Goal: Information Seeking & Learning: Learn about a topic

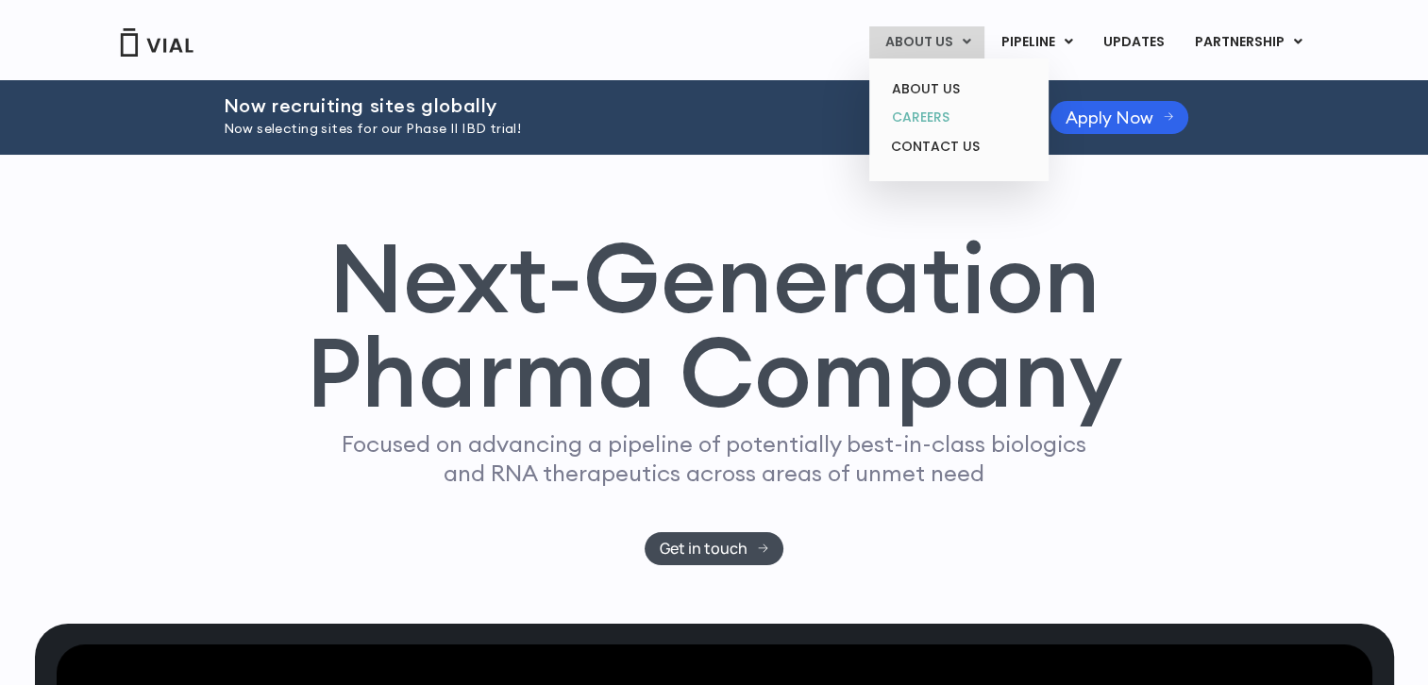
click at [932, 109] on link "CAREERS" at bounding box center [958, 117] width 165 height 29
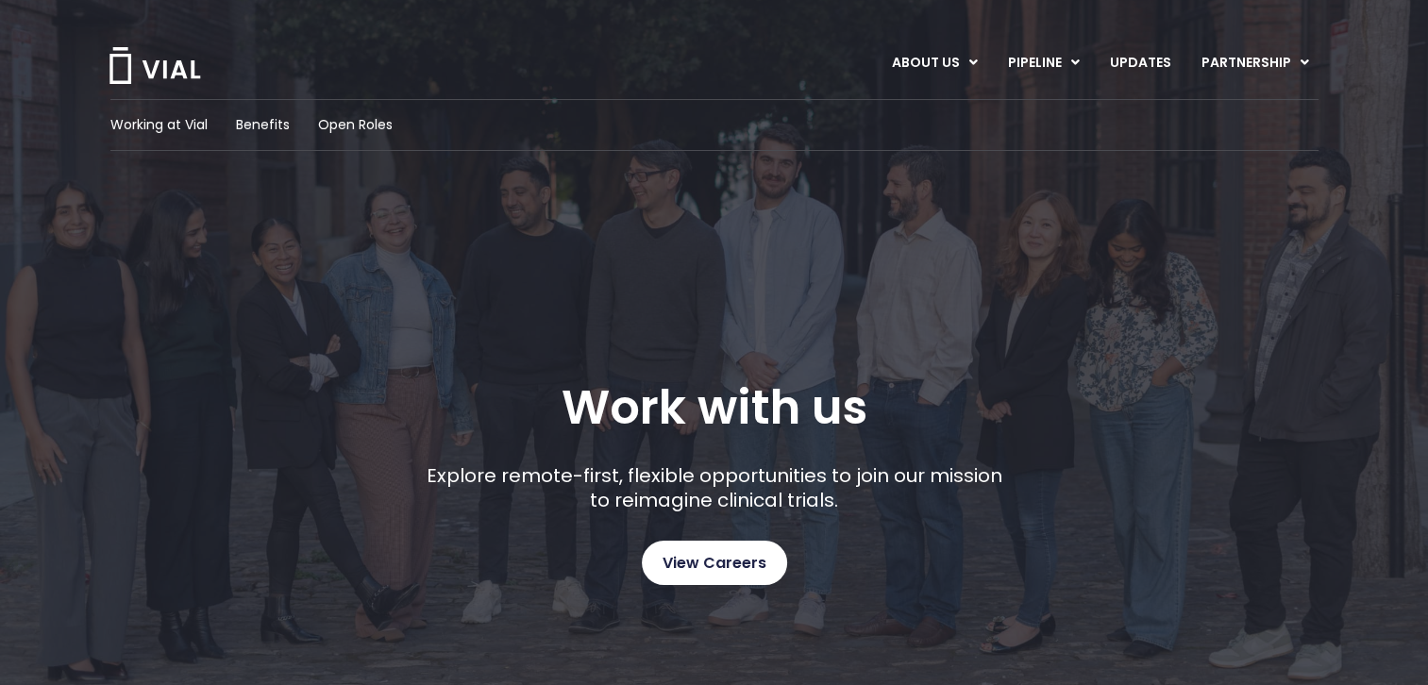
click at [717, 576] on link "View Careers" at bounding box center [714, 563] width 145 height 44
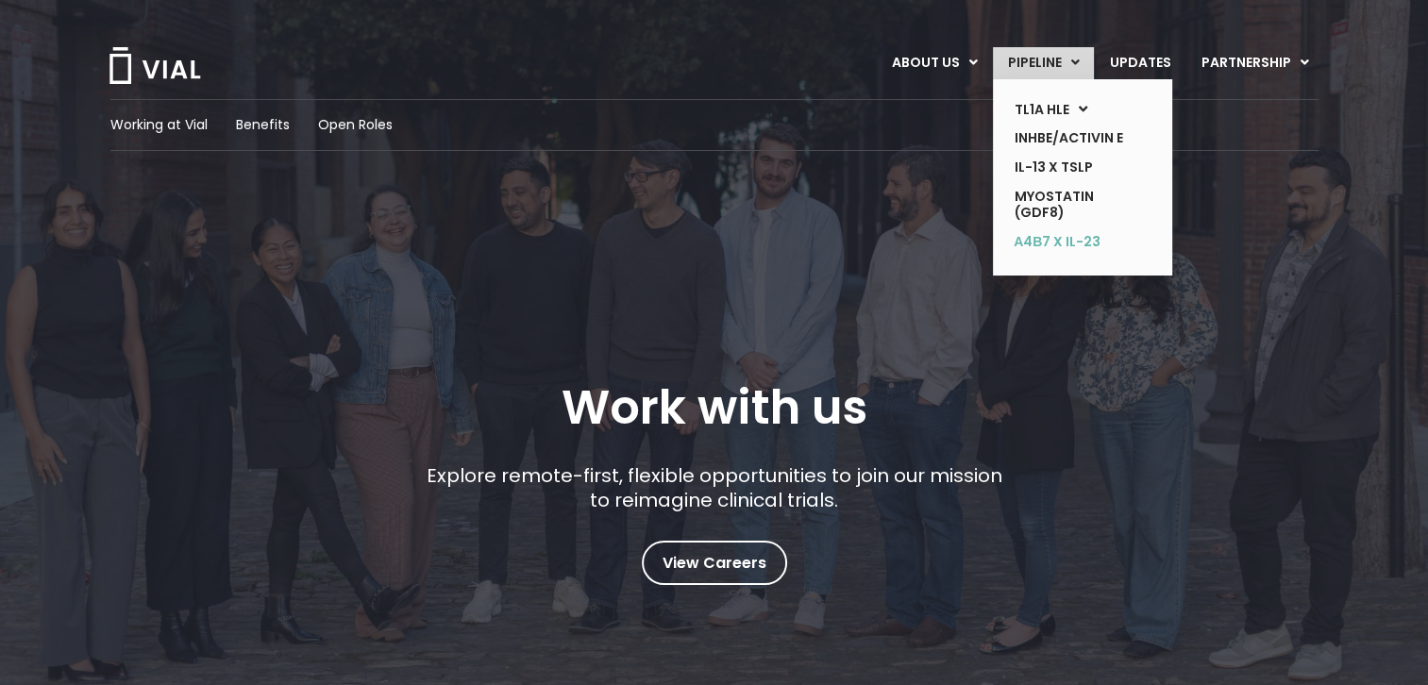
click at [1065, 229] on link "α4β7 x IL-23" at bounding box center [1068, 242] width 138 height 30
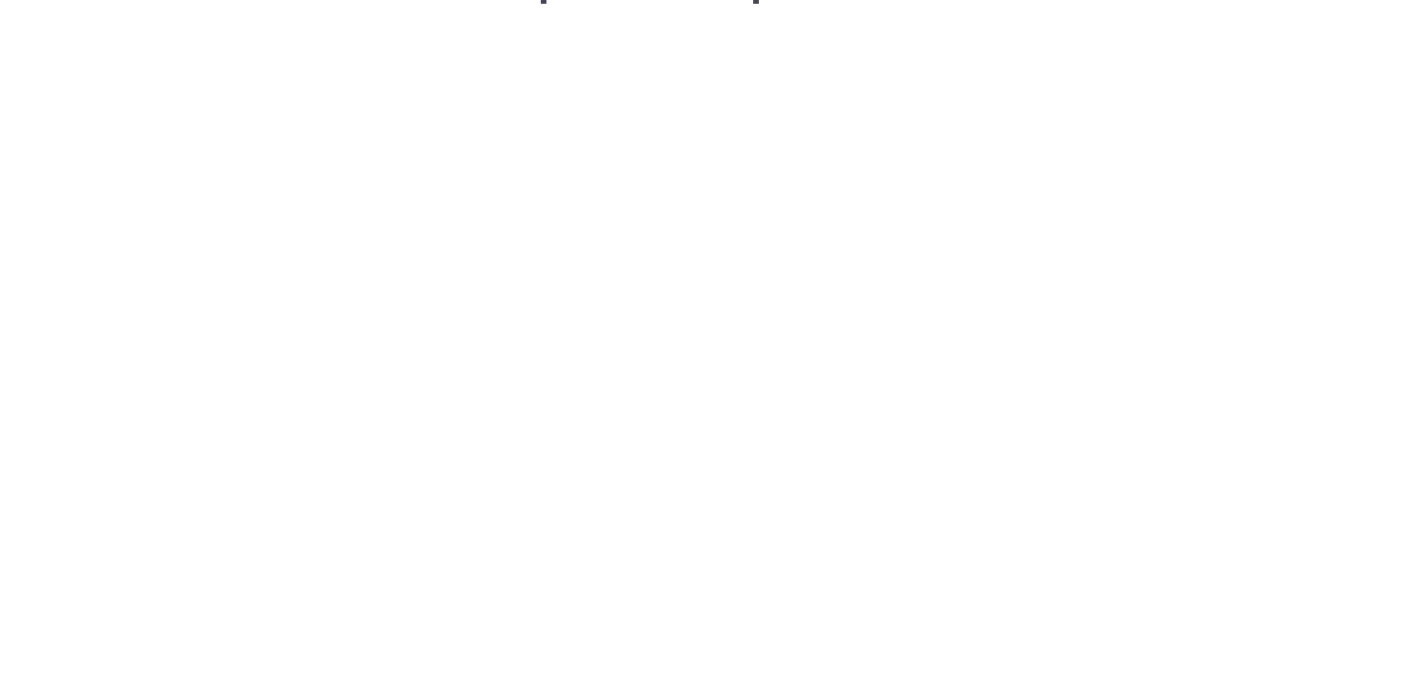
scroll to position [2789, 0]
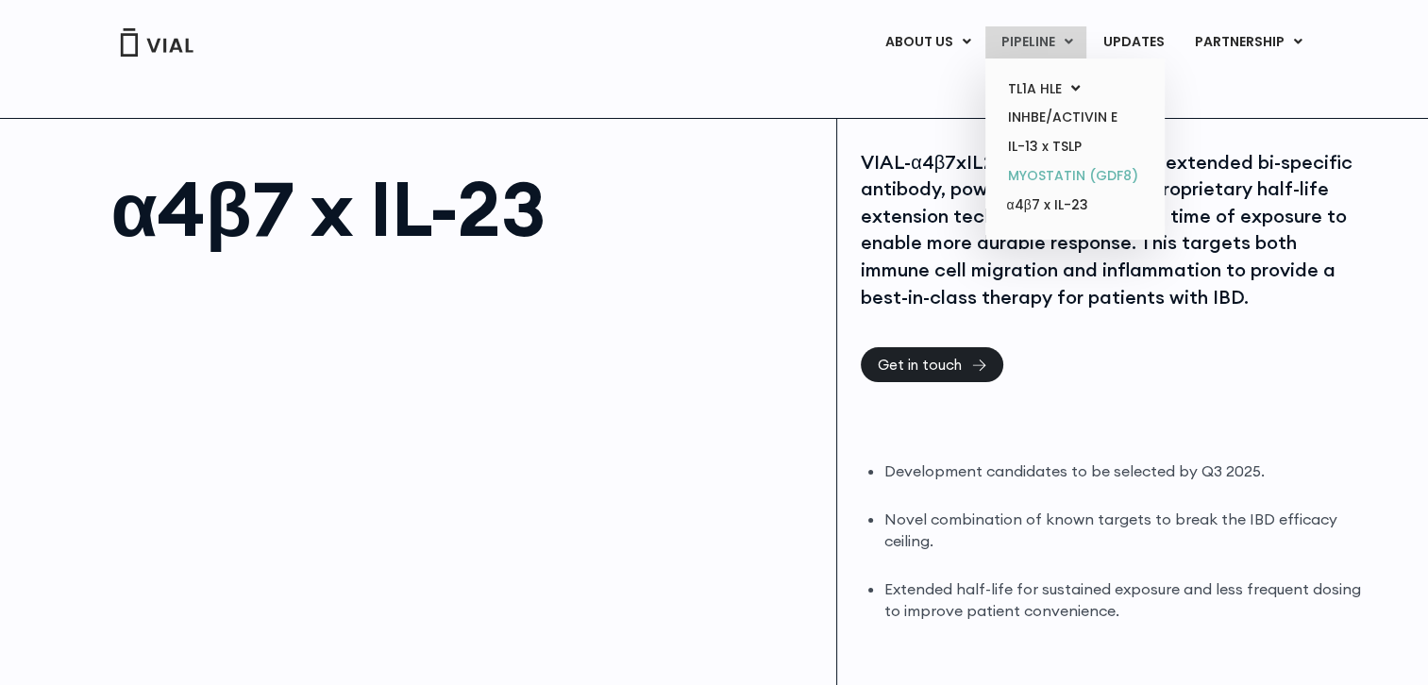
click at [1044, 171] on link "MYOSTATIN (GDF8)" at bounding box center [1074, 175] width 165 height 29
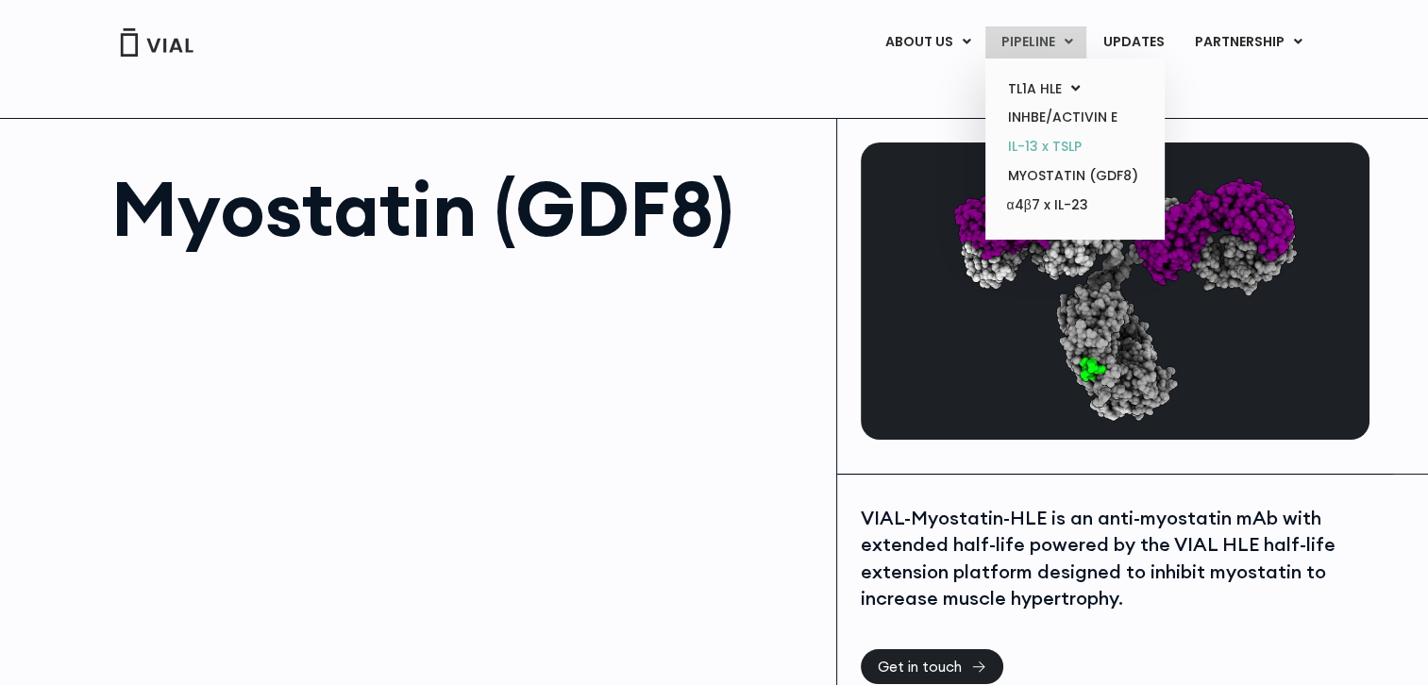
click at [1053, 137] on link "IL-13 x TSLP" at bounding box center [1074, 146] width 165 height 29
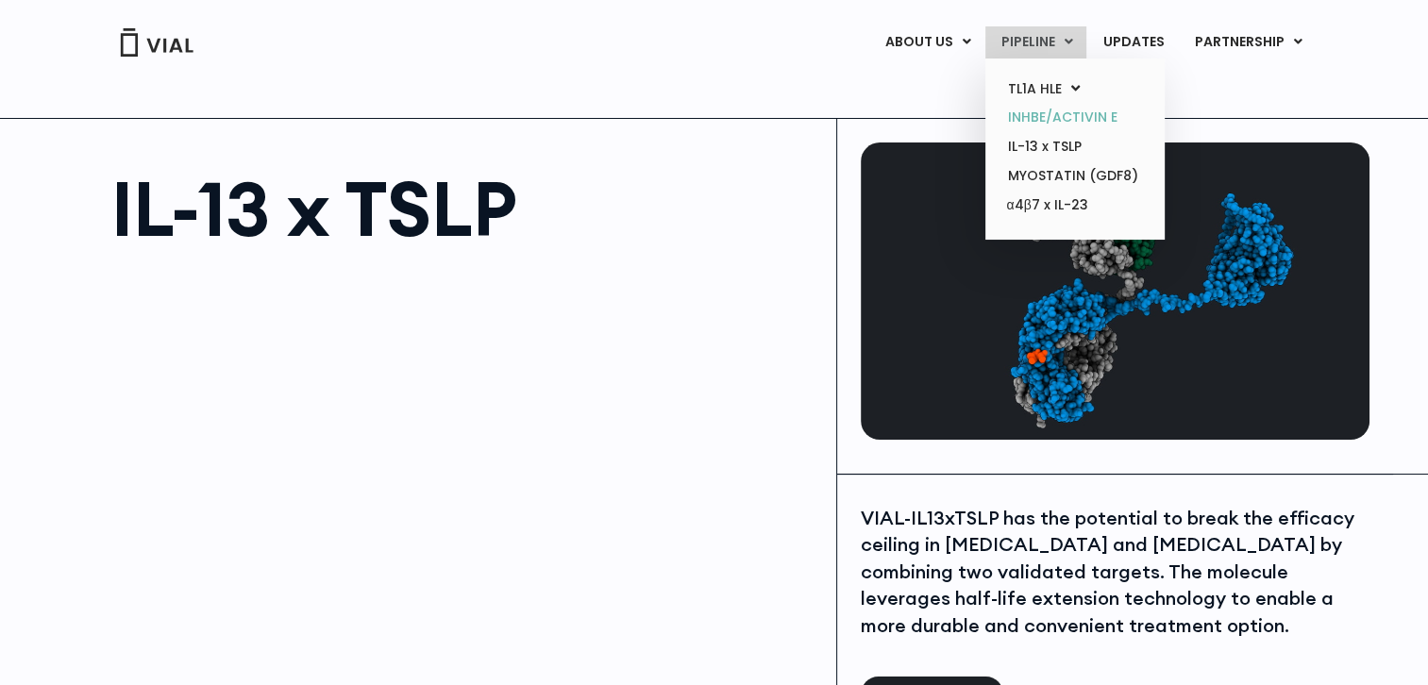
click at [1036, 108] on link "INHBE/ACTIVIN E" at bounding box center [1074, 117] width 165 height 29
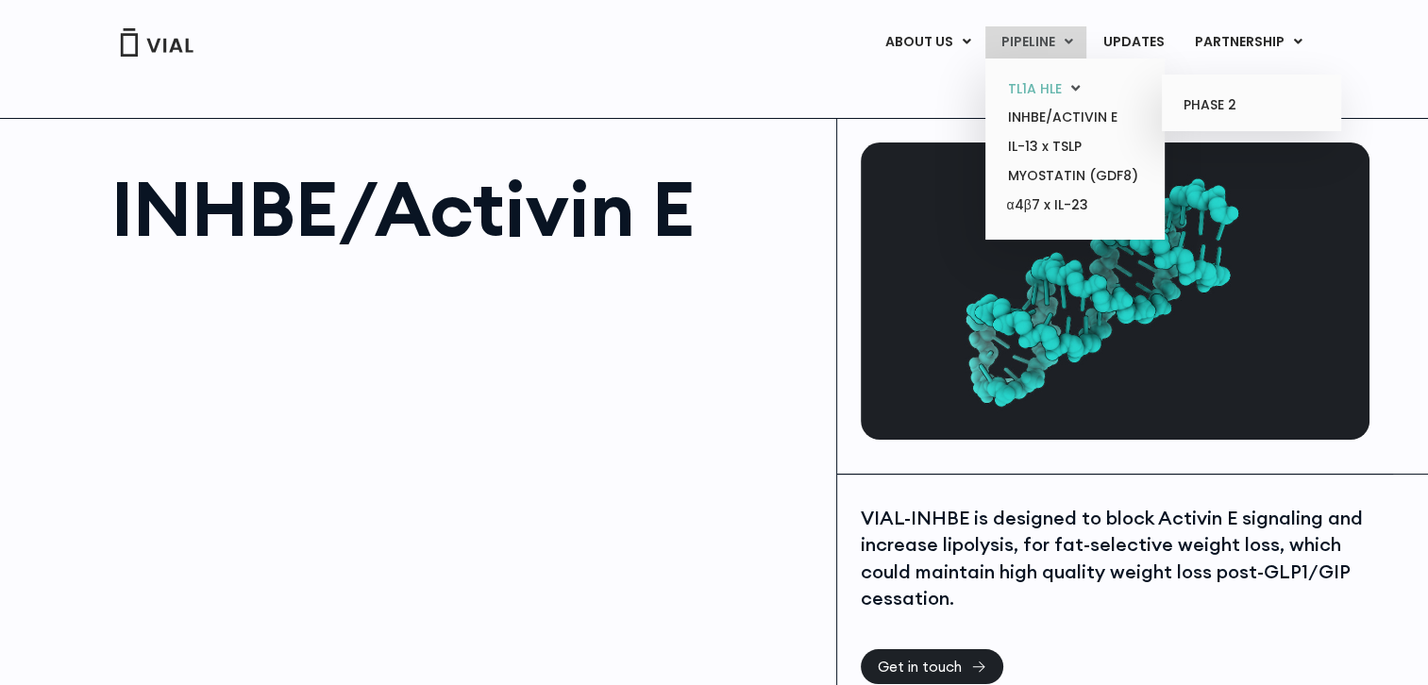
click at [1034, 79] on link "TL1A HLE" at bounding box center [1074, 89] width 165 height 29
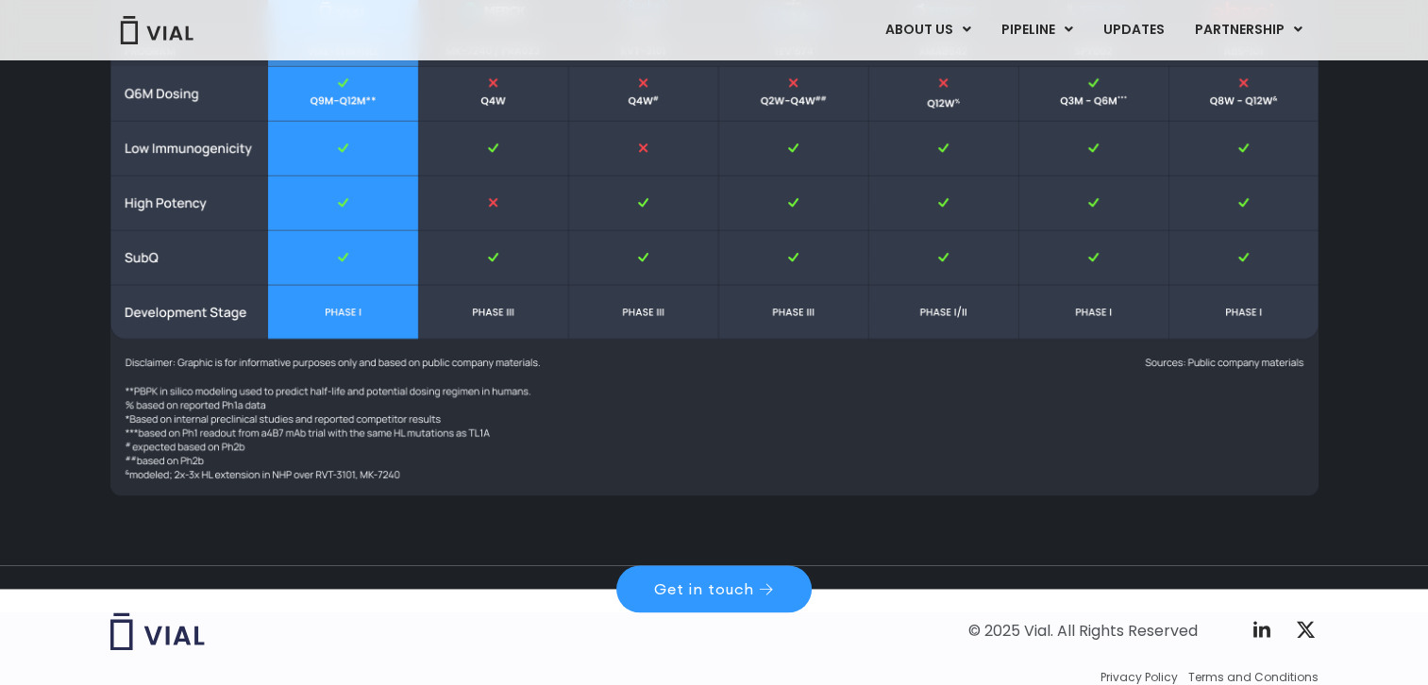
scroll to position [2759, 0]
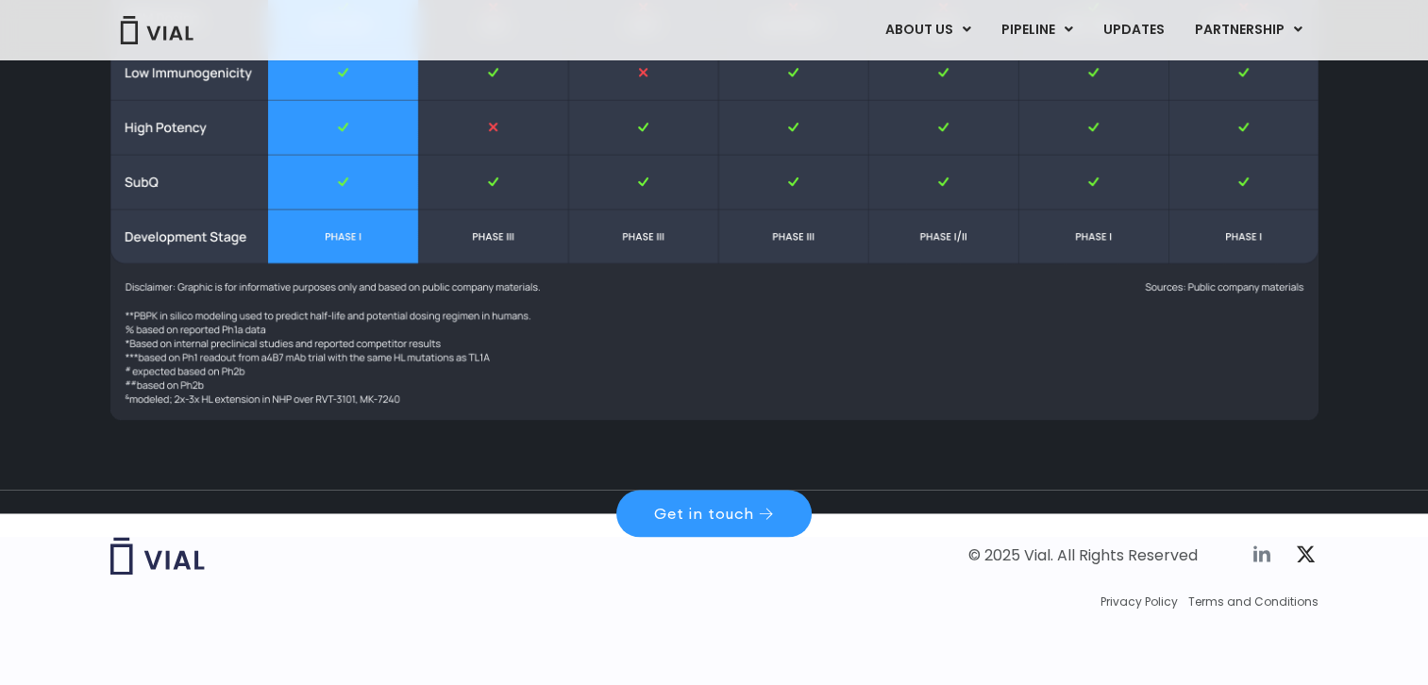
click at [1257, 552] on icon at bounding box center [1261, 554] width 23 height 23
